Goal: Transaction & Acquisition: Book appointment/travel/reservation

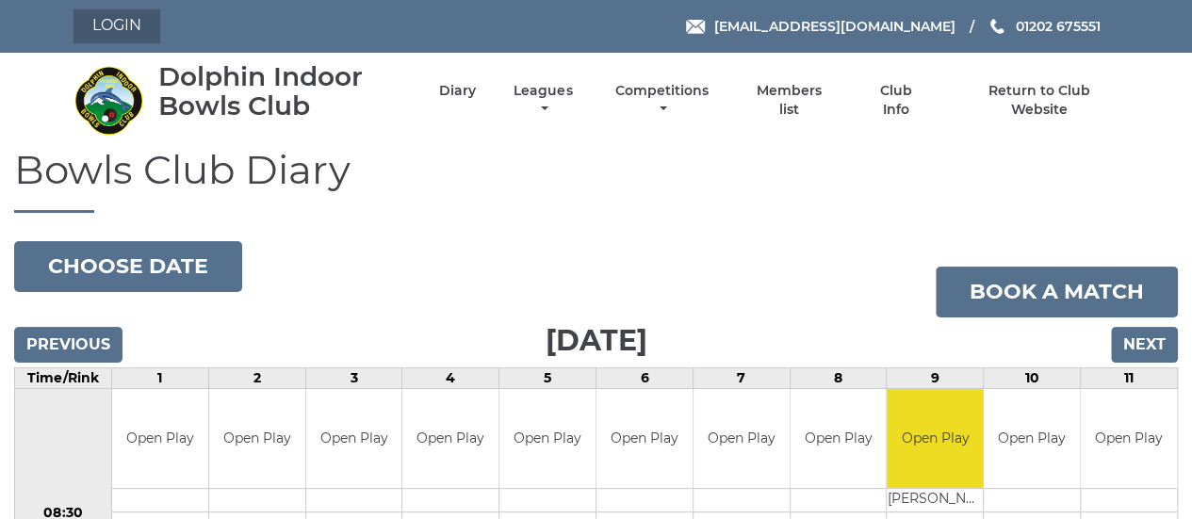
click at [134, 24] on link "Login" at bounding box center [116, 26] width 87 height 34
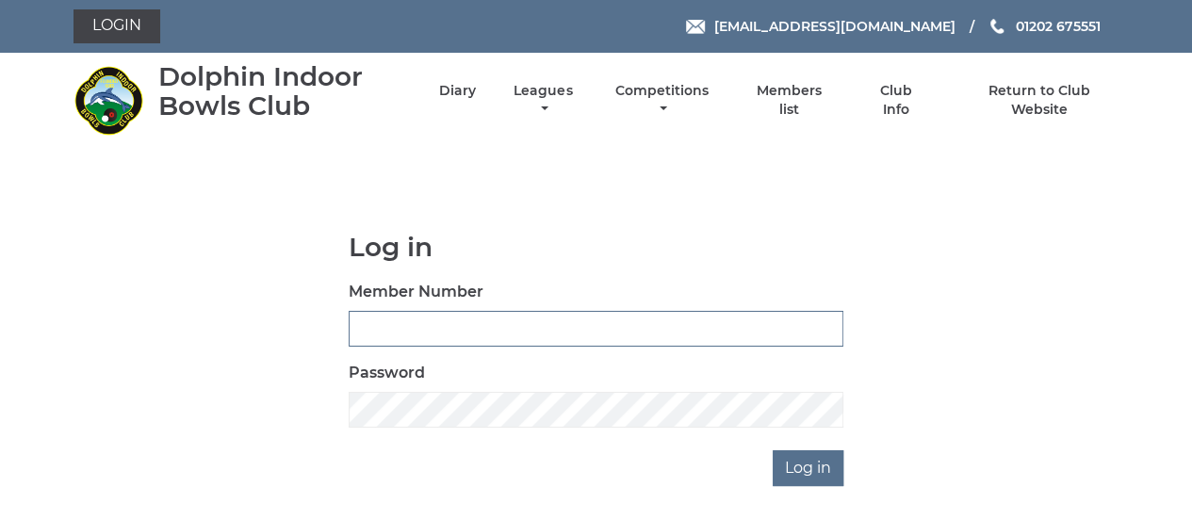
click at [382, 326] on input "Member Number" at bounding box center [596, 329] width 495 height 36
type input "2889"
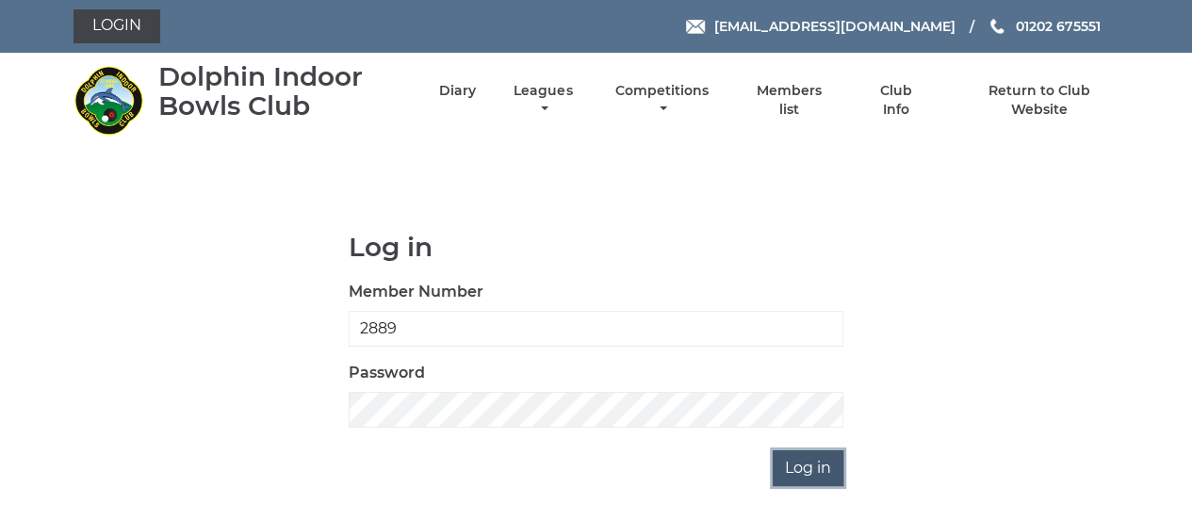
click at [809, 464] on input "Log in" at bounding box center [807, 468] width 71 height 36
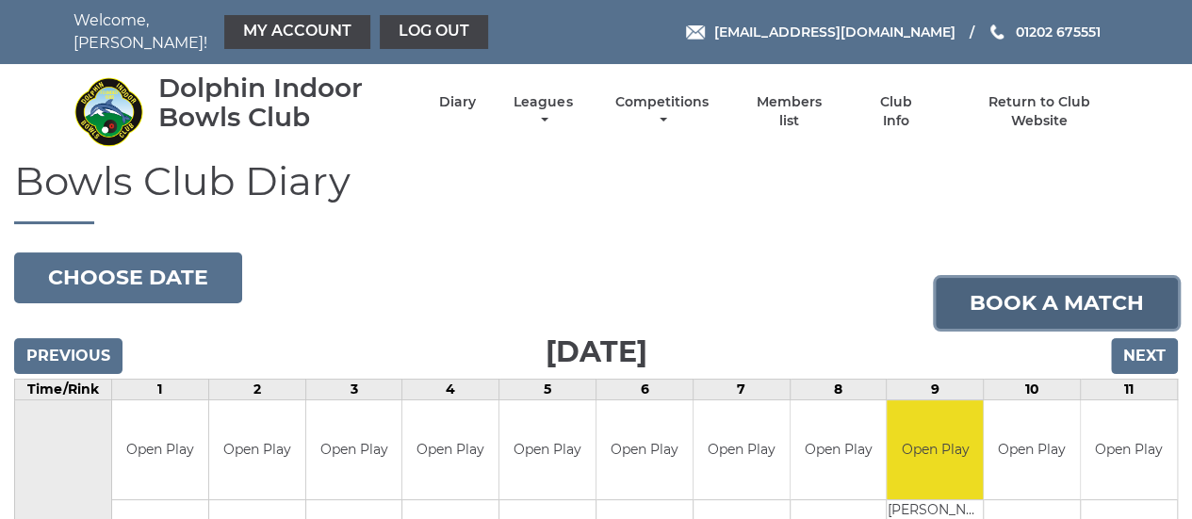
click at [1027, 302] on link "Book a match" at bounding box center [1056, 303] width 242 height 51
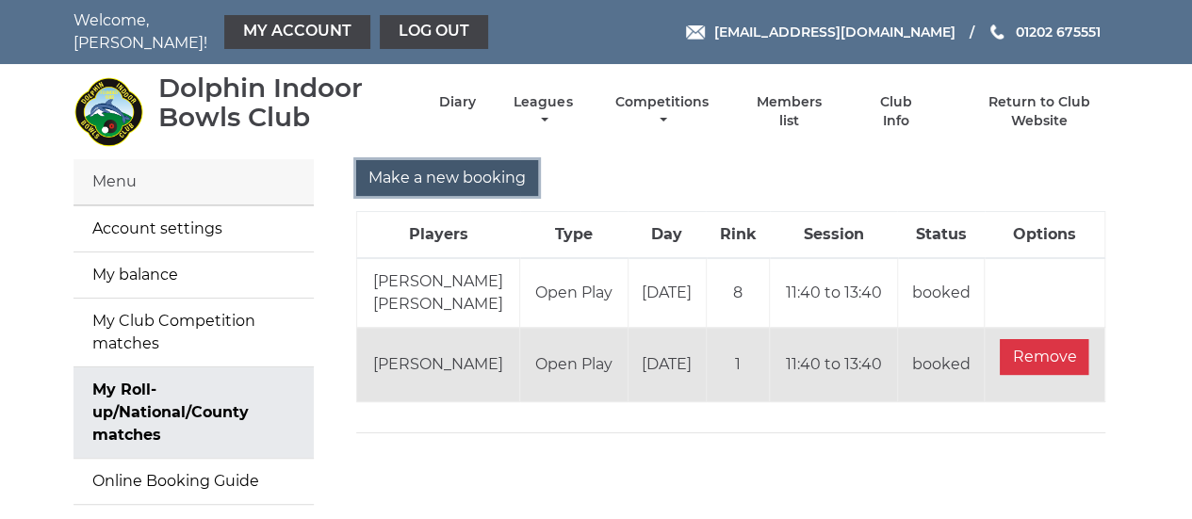
click at [407, 172] on input "Make a new booking" at bounding box center [447, 178] width 182 height 36
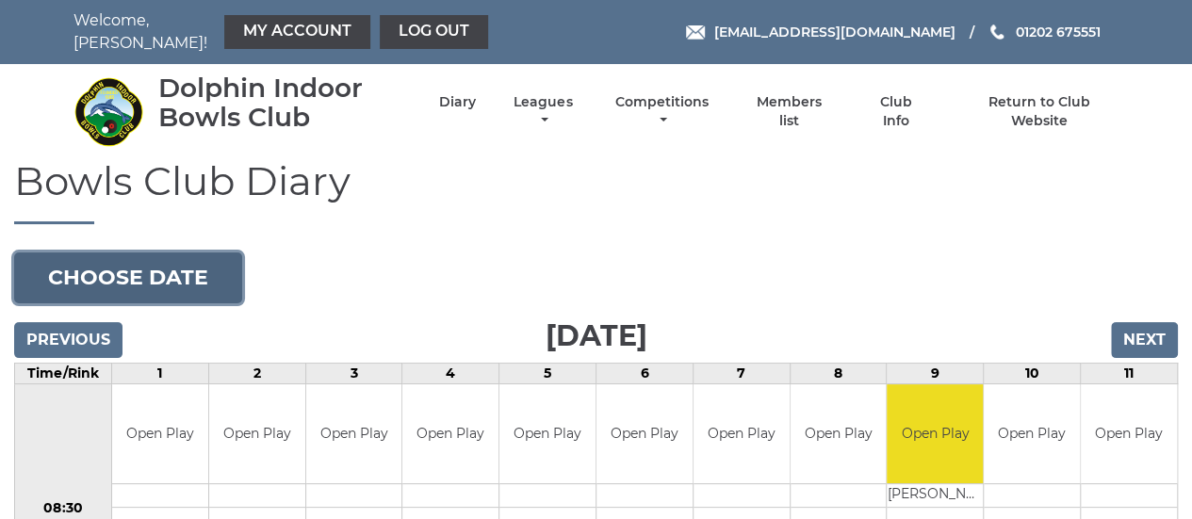
click at [122, 274] on button "Choose date" at bounding box center [128, 277] width 228 height 51
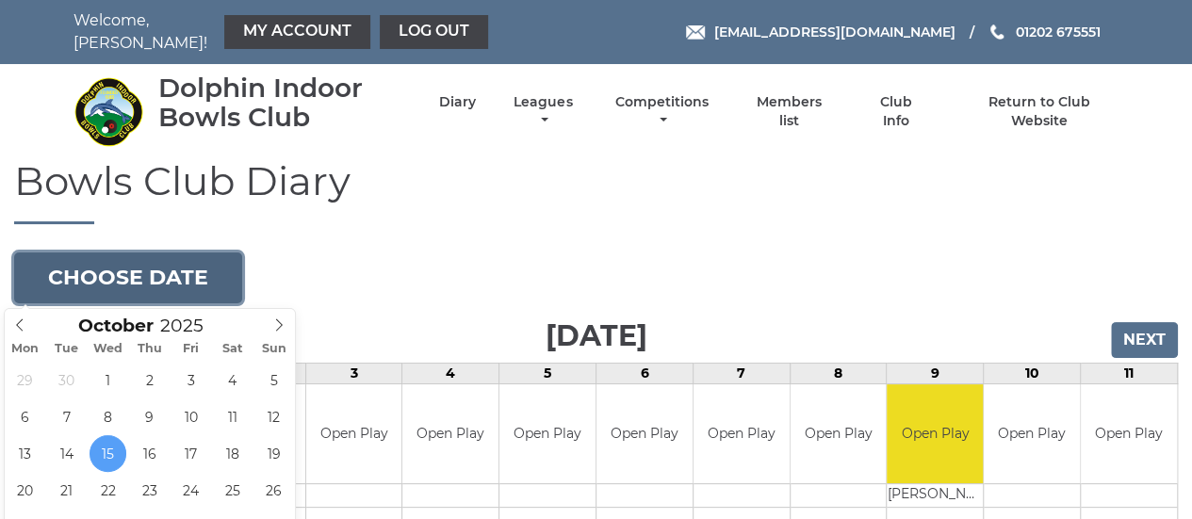
scroll to position [94, 0]
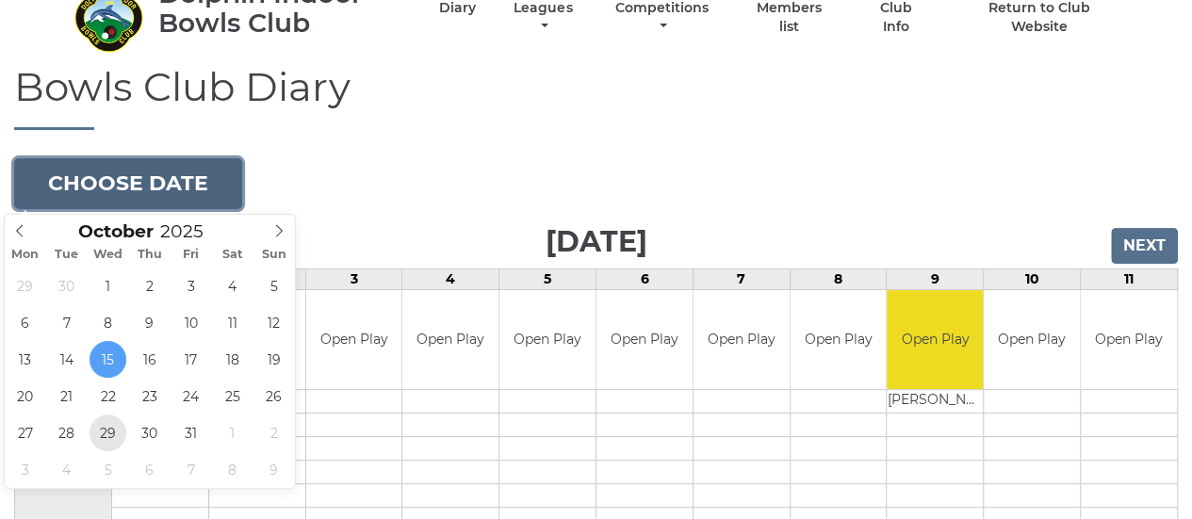
type input "[DATE]"
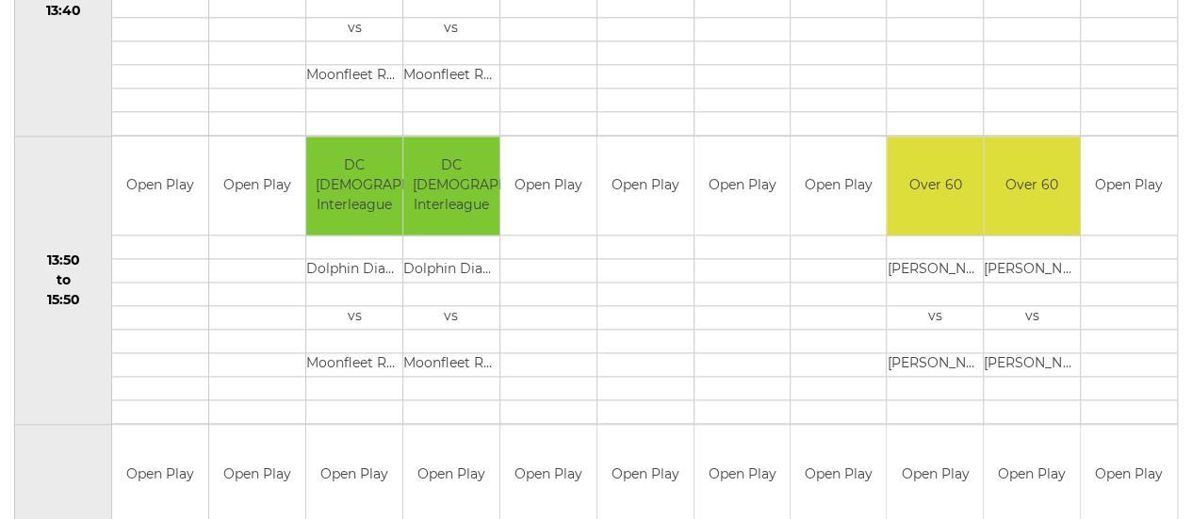
scroll to position [1130, 0]
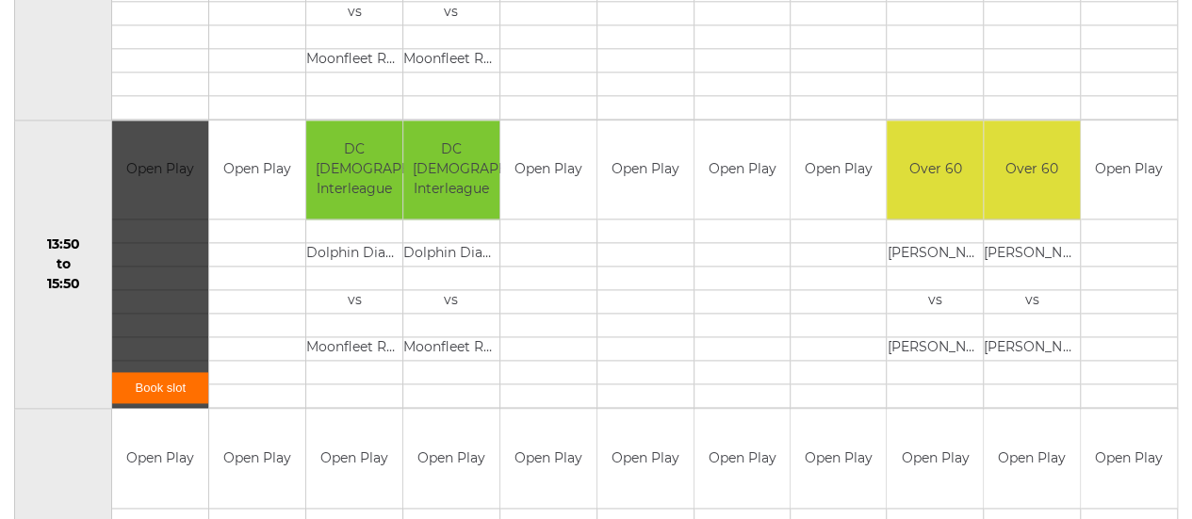
click at [147, 383] on link "Book slot" at bounding box center [160, 387] width 96 height 31
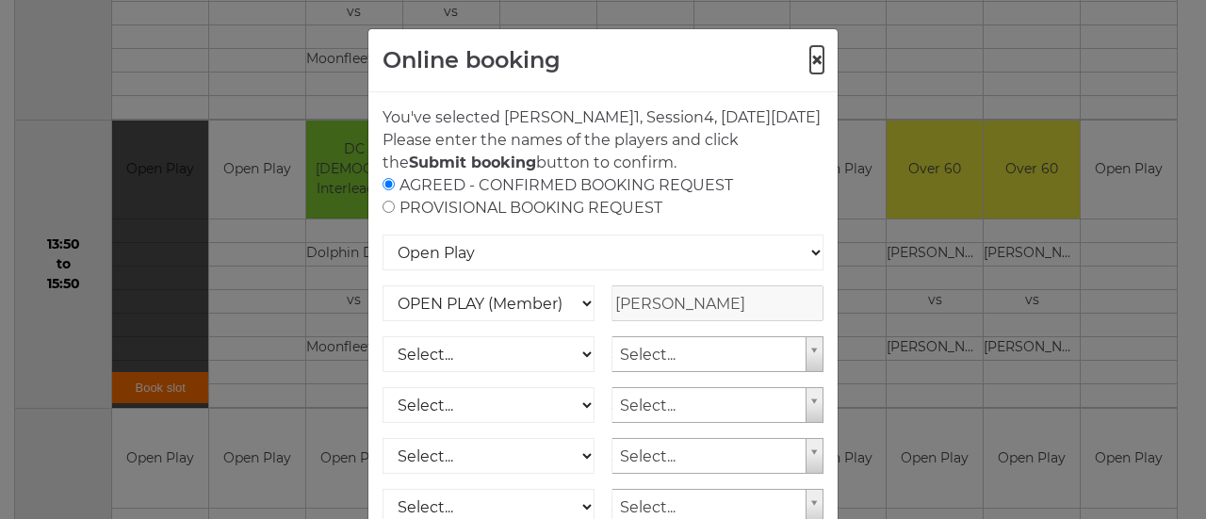
click at [810, 54] on button "×" at bounding box center [816, 60] width 13 height 23
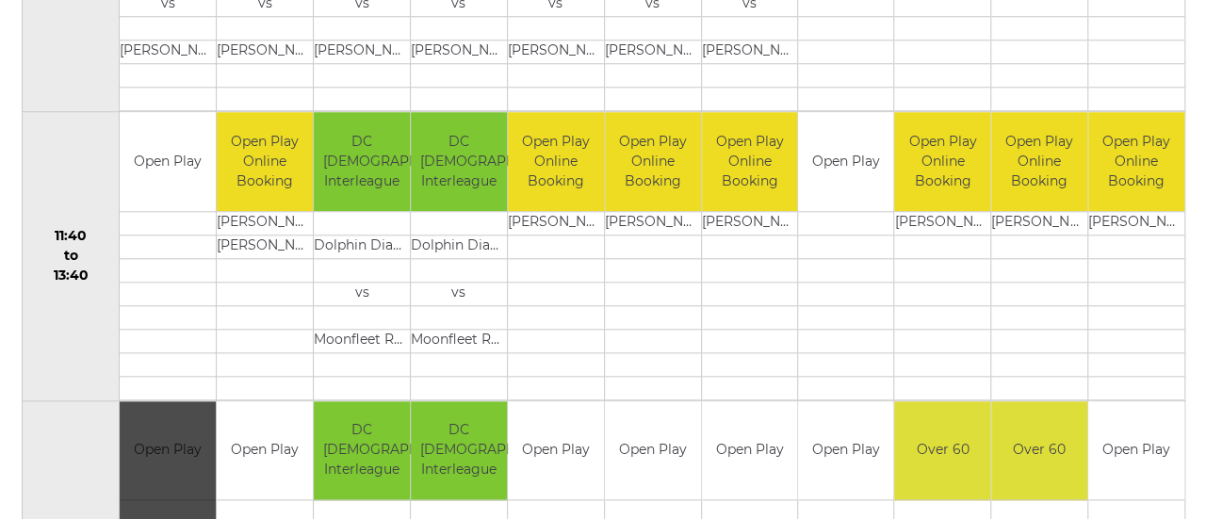
scroll to position [848, 0]
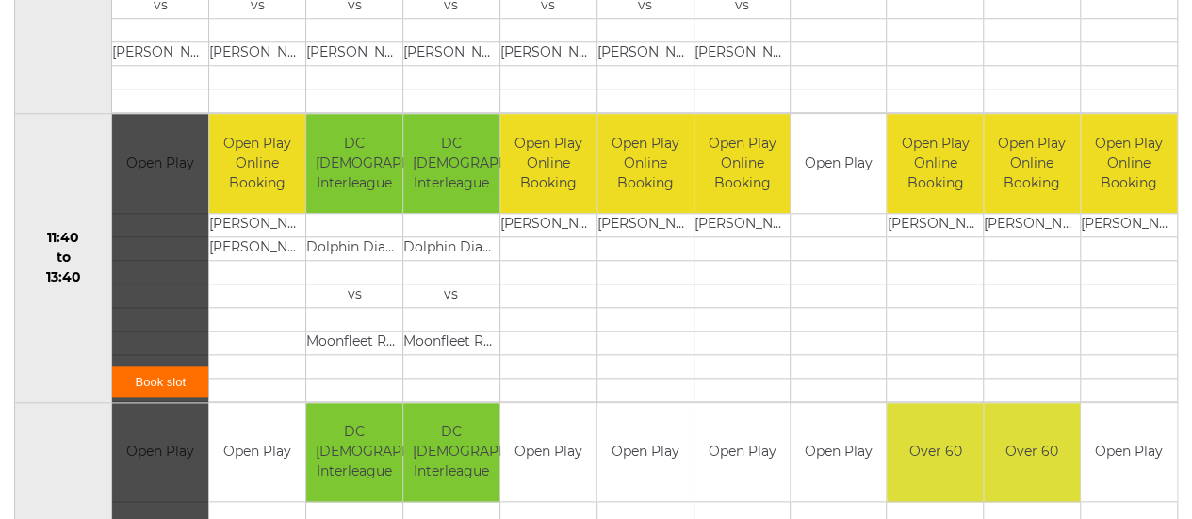
click at [157, 185] on div "Book slot" at bounding box center [160, 258] width 96 height 288
click at [160, 374] on link "Book slot" at bounding box center [160, 381] width 96 height 31
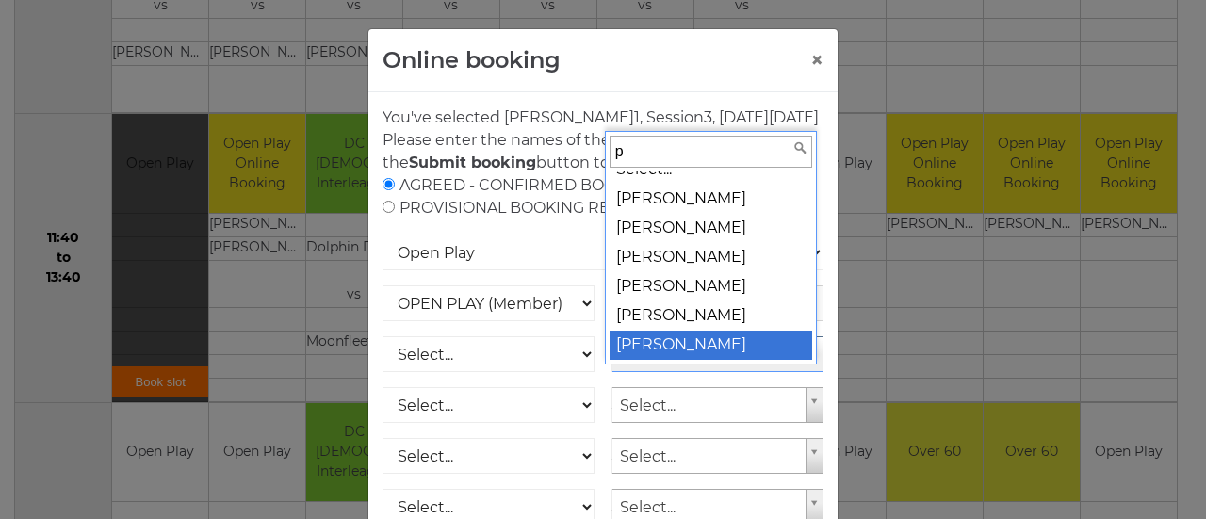
scroll to position [0, 0]
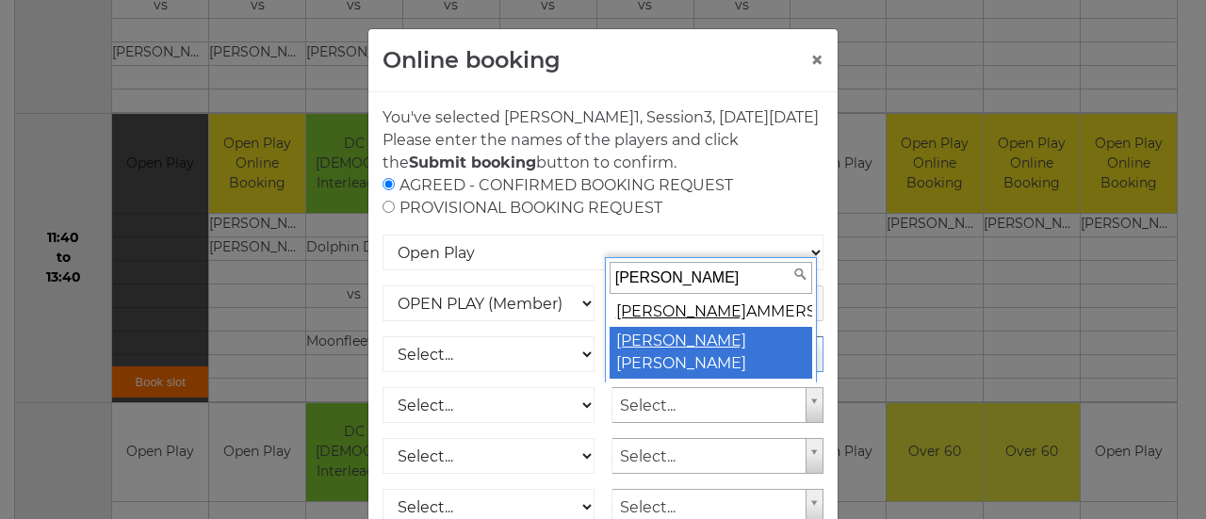
type input "peter h"
select select "776"
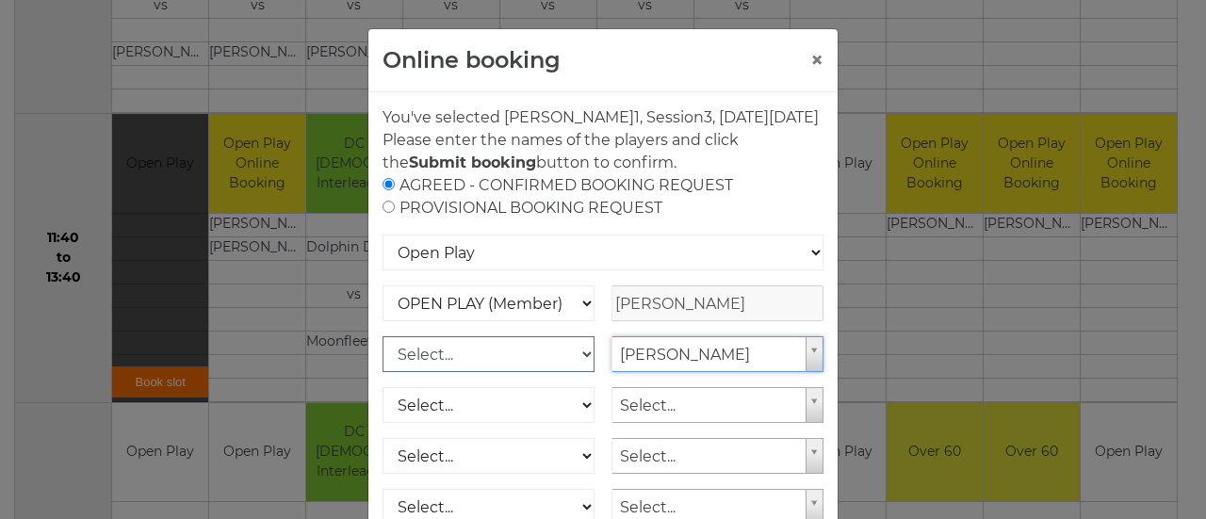
click at [581, 372] on select "Select... OPEN PLAY (Member) OPEN PLAY (Visitor) SPOONS (Member) SPOONS (Visito…" at bounding box center [488, 354] width 212 height 36
select select "1_12"
click at [382, 358] on select "Select... OPEN PLAY (Member) OPEN PLAY (Visitor) SPOONS (Member) SPOONS (Visito…" at bounding box center [488, 354] width 212 height 36
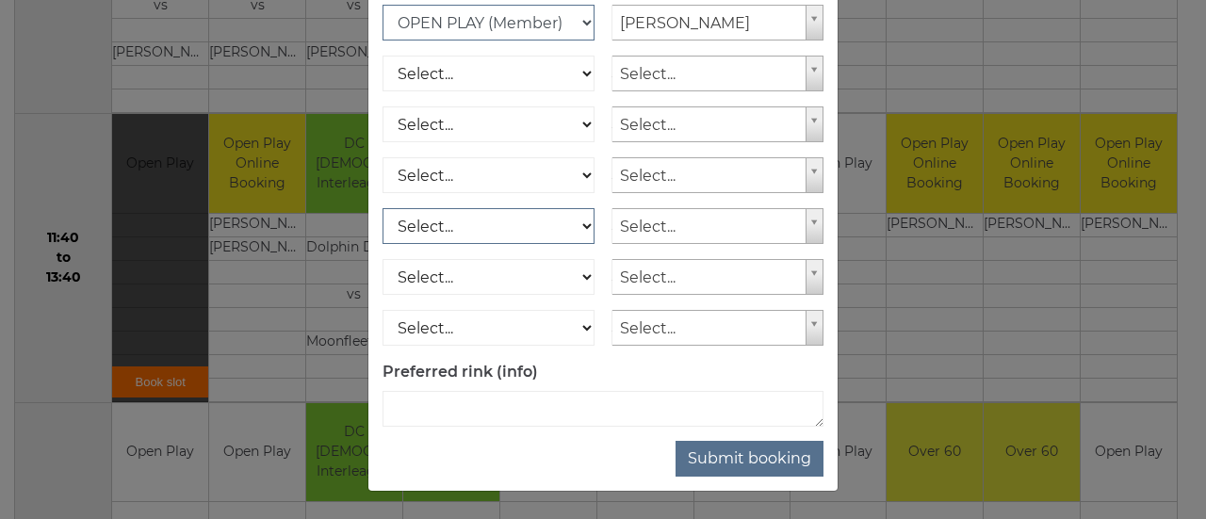
scroll to position [353, 0]
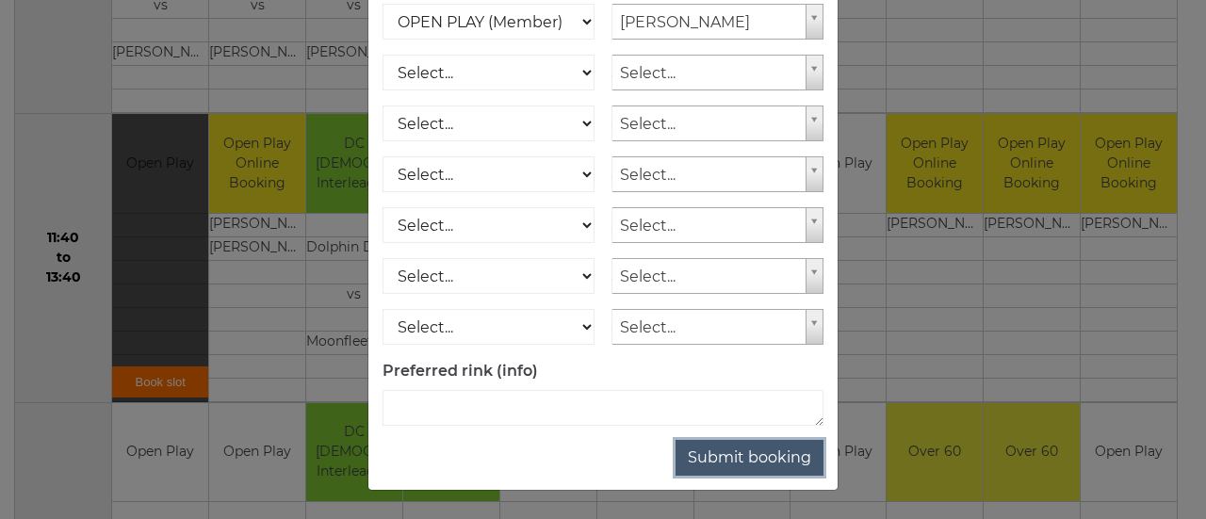
click at [714, 459] on button "Submit booking" at bounding box center [749, 458] width 148 height 36
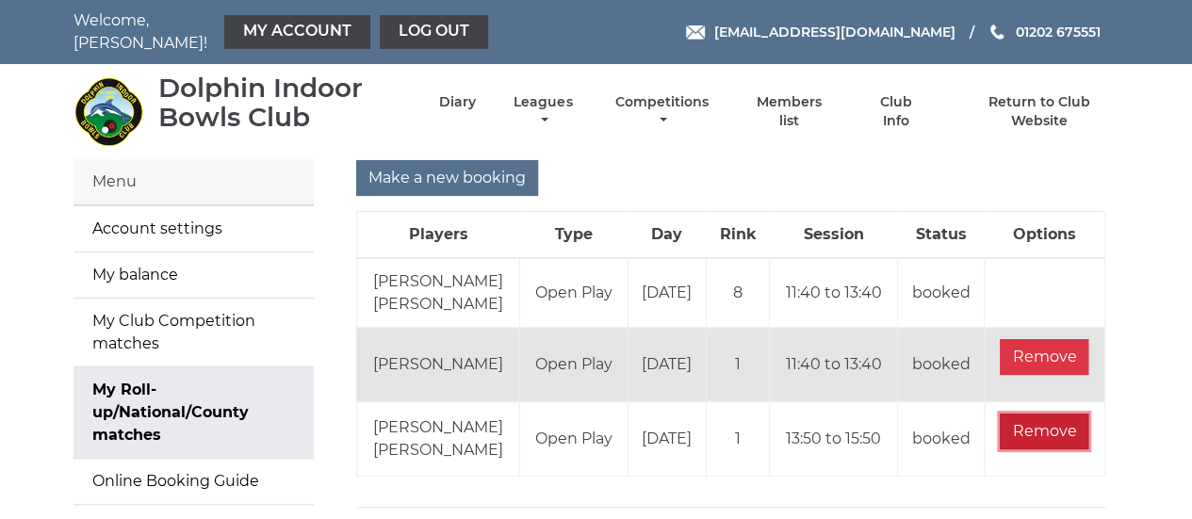
click at [1043, 449] on input "Remove" at bounding box center [1043, 432] width 89 height 36
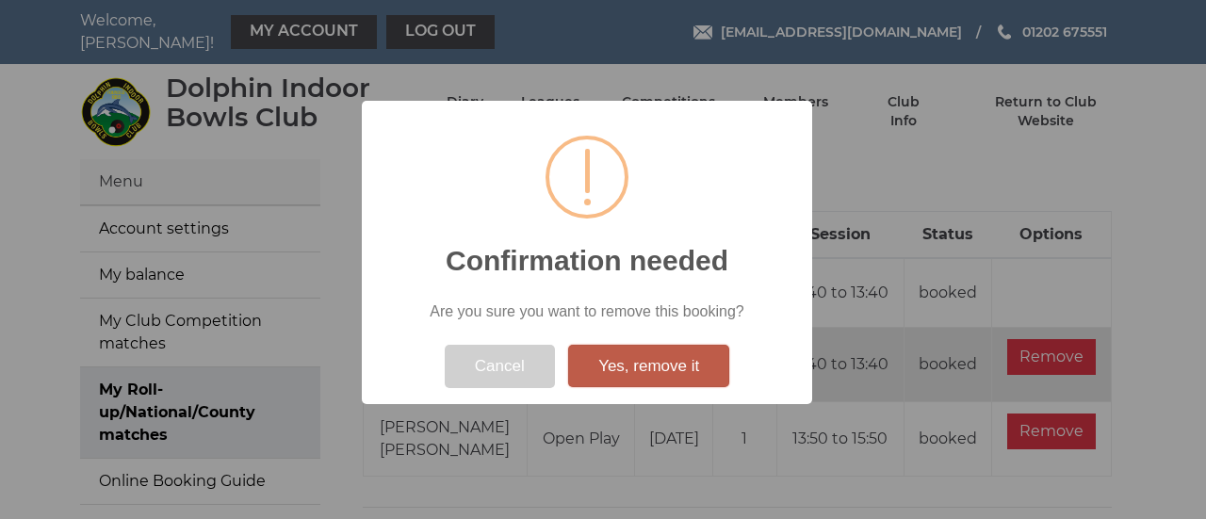
click at [619, 365] on button "Yes, remove it" at bounding box center [648, 366] width 161 height 43
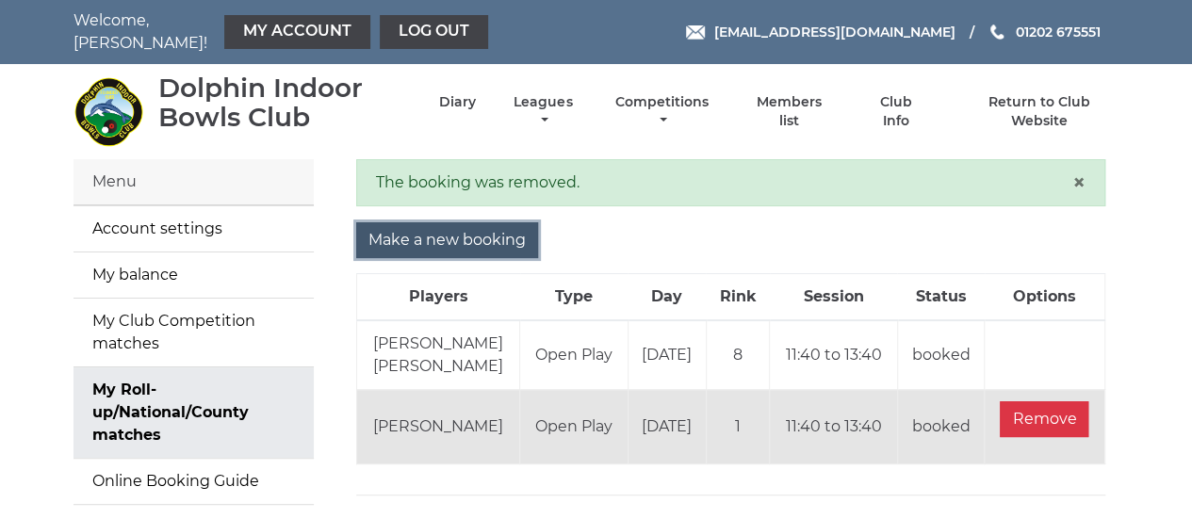
click at [481, 237] on input "Make a new booking" at bounding box center [447, 240] width 182 height 36
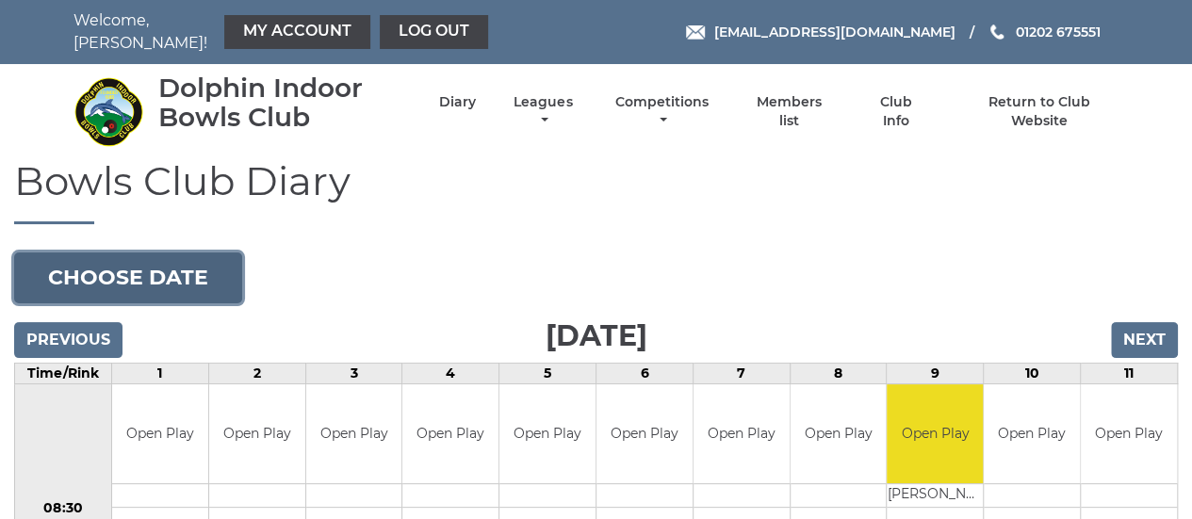
click at [138, 274] on button "Choose date" at bounding box center [128, 277] width 228 height 51
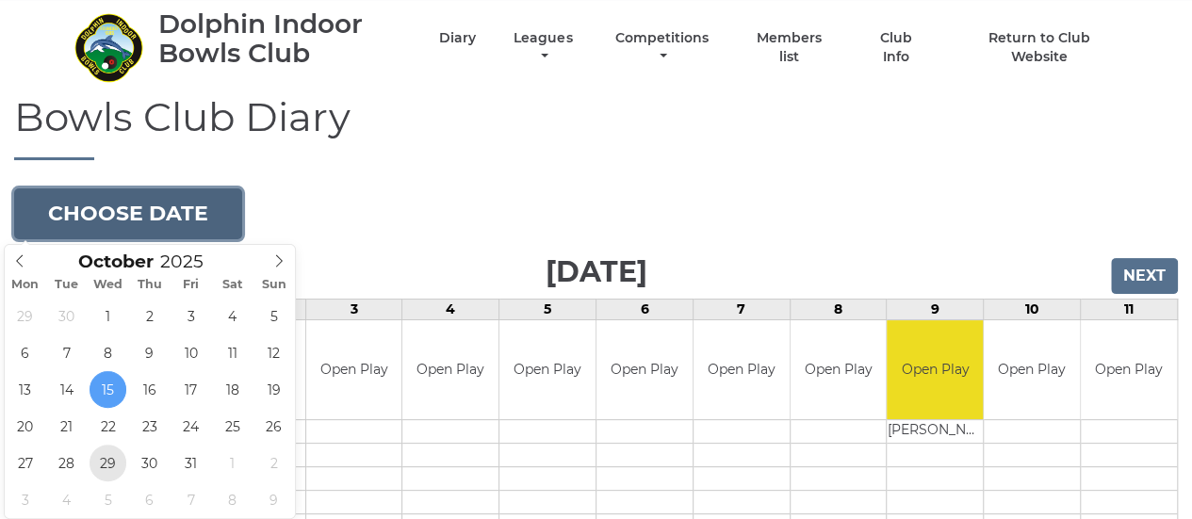
scroll to position [94, 0]
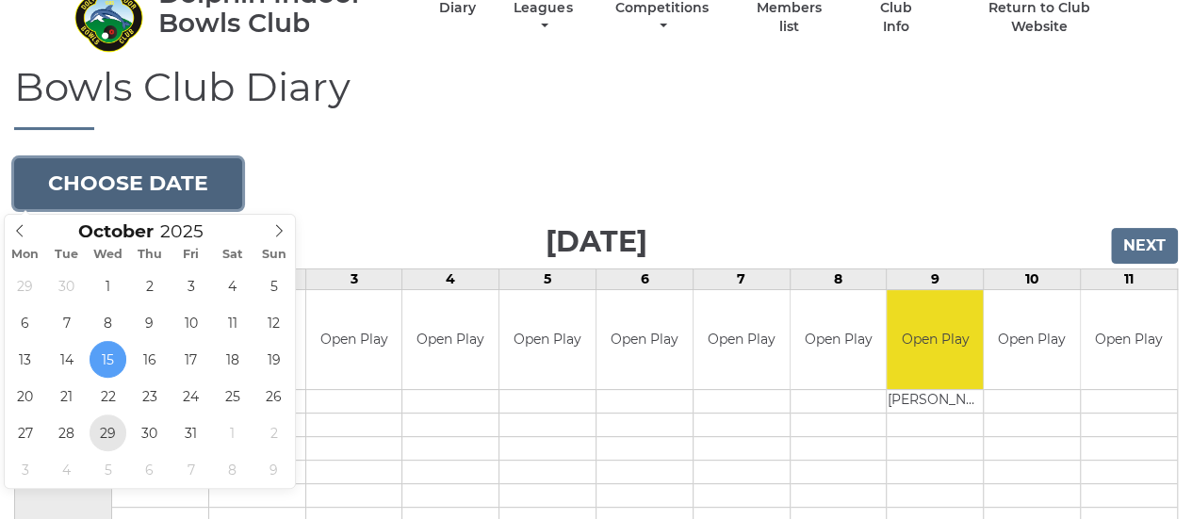
type input "2025-10-29"
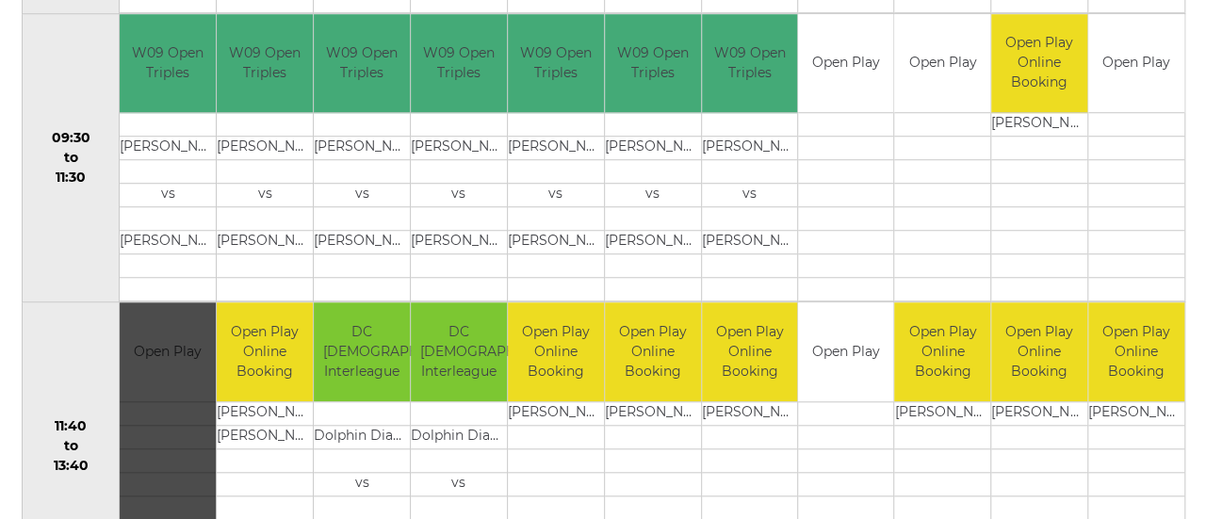
scroll to position [754, 0]
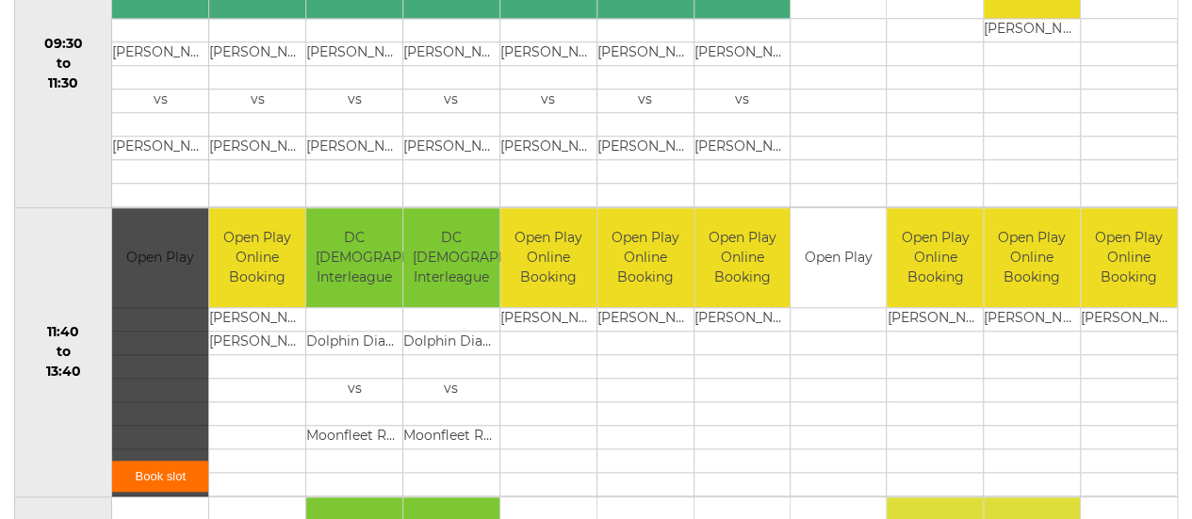
click at [151, 466] on link "Book slot" at bounding box center [160, 476] width 96 height 31
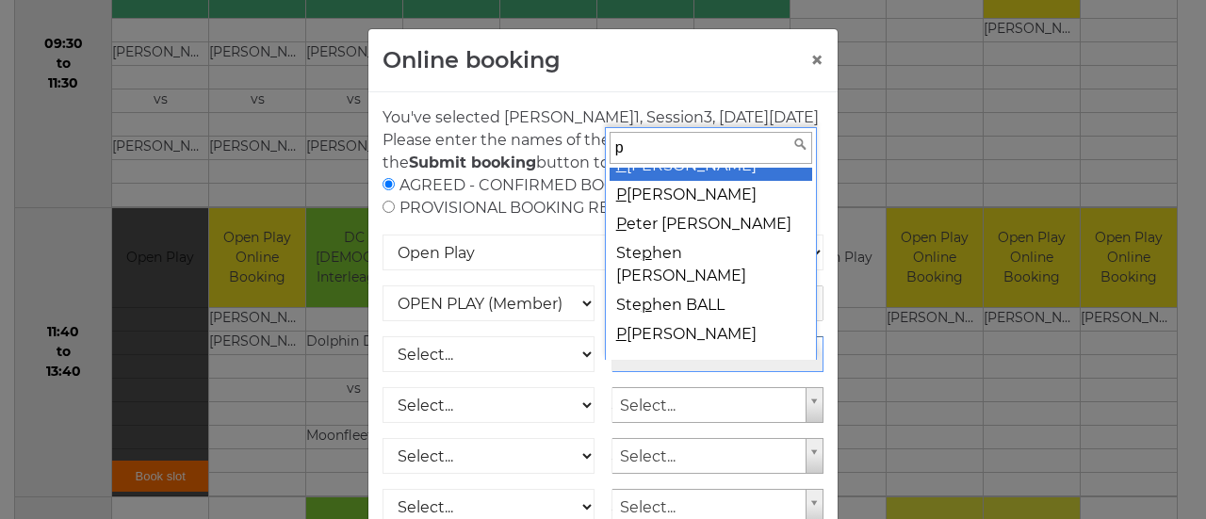
scroll to position [0, 0]
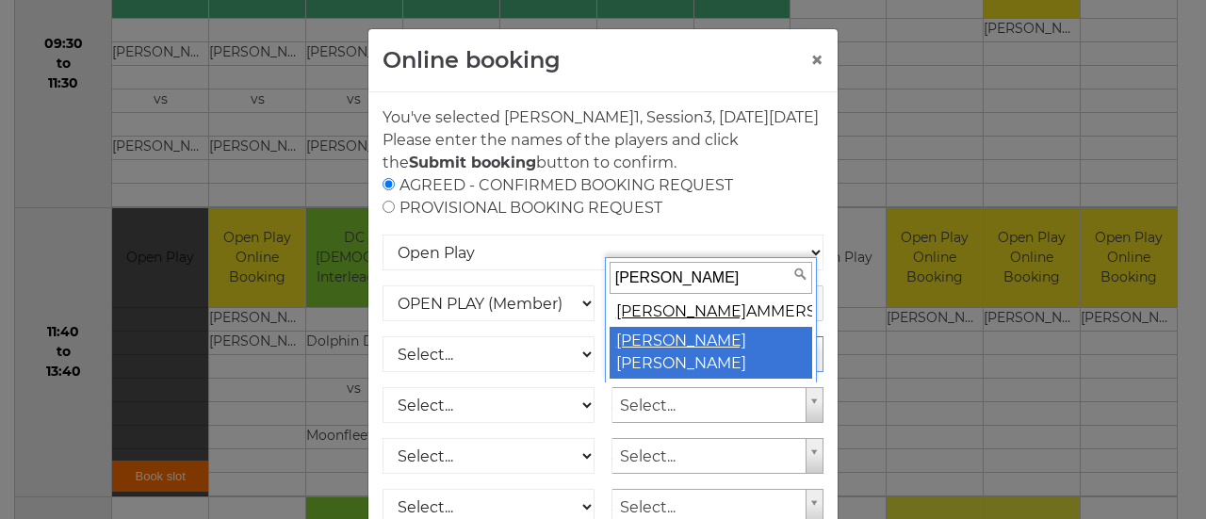
type input "peter h"
select select "776"
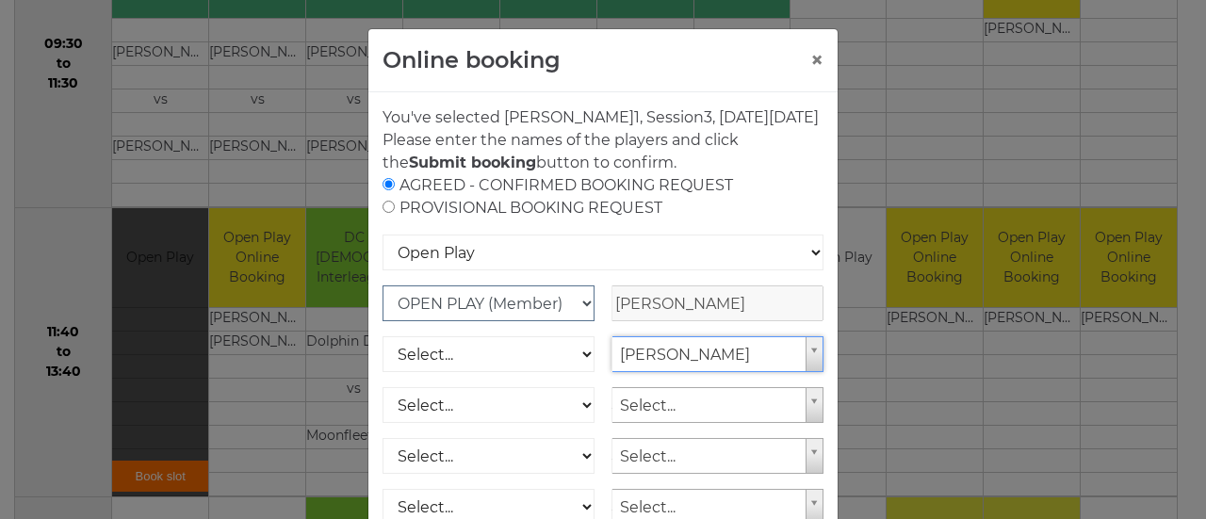
click at [581, 321] on select "OPEN PLAY (Member) SPOONS (Member) 16 - 30 Club (Member) National County (Membe…" at bounding box center [488, 303] width 212 height 36
click at [539, 321] on select "OPEN PLAY (Member) SPOONS (Member) 16 - 30 Club (Member) National County (Membe…" at bounding box center [488, 303] width 212 height 36
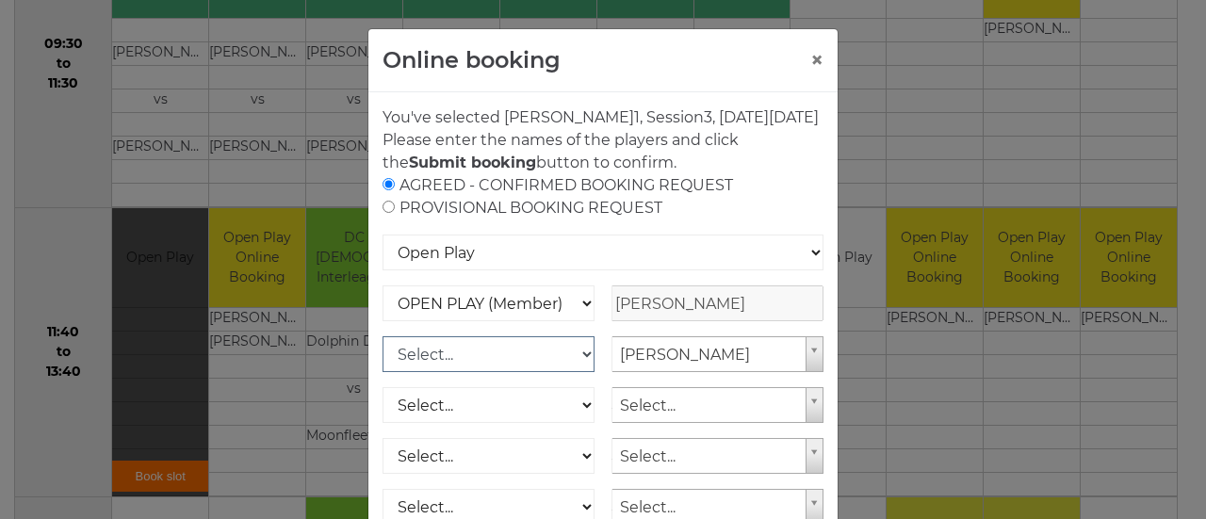
click at [582, 372] on select "Select... OPEN PLAY (Member) OPEN PLAY (Visitor) SPOONS (Member) SPOONS (Visito…" at bounding box center [488, 354] width 212 height 36
select select "1_12"
click at [382, 358] on select "Select... OPEN PLAY (Member) OPEN PLAY (Visitor) SPOONS (Member) SPOONS (Visito…" at bounding box center [488, 354] width 212 height 36
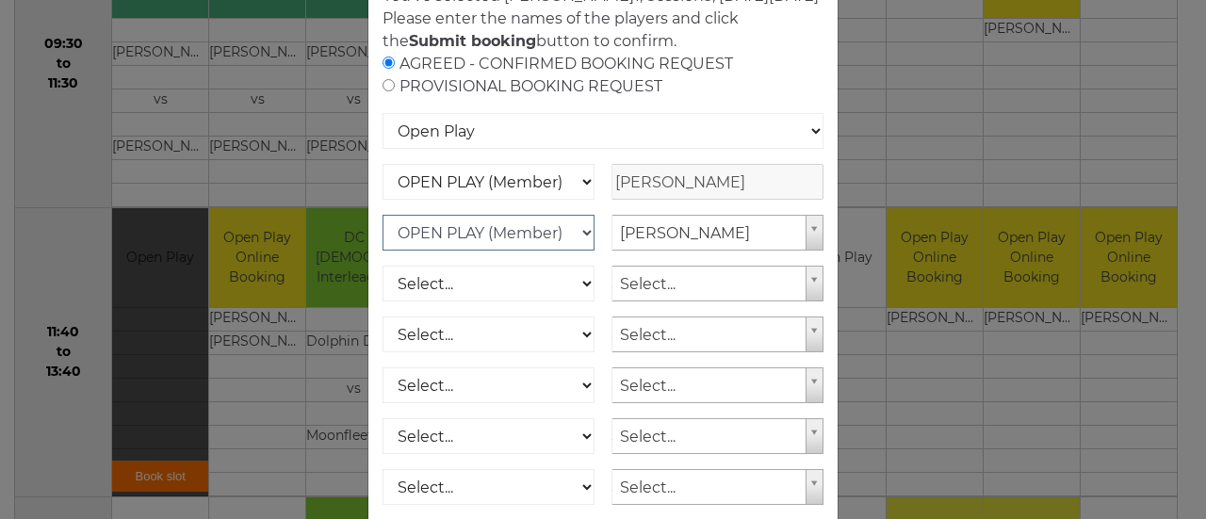
scroll to position [353, 0]
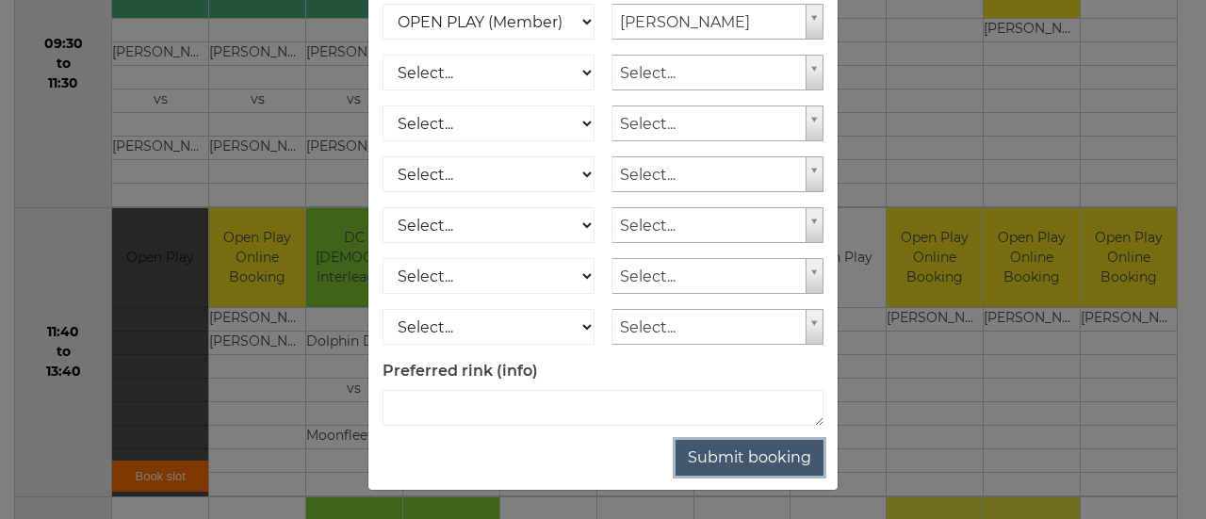
click at [730, 454] on button "Submit booking" at bounding box center [749, 458] width 148 height 36
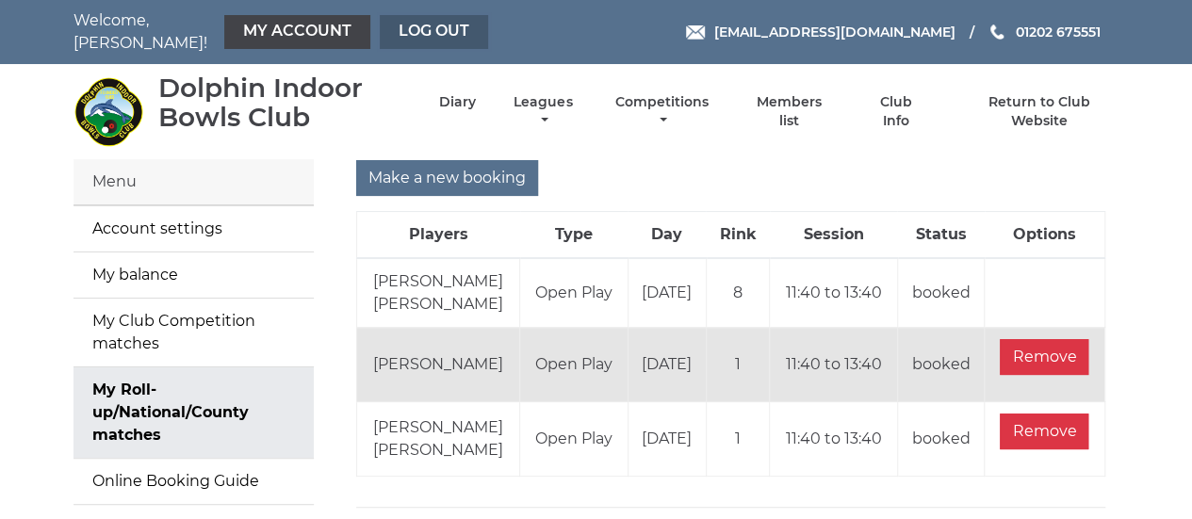
click at [445, 24] on link "Log out" at bounding box center [434, 32] width 108 height 34
